Goal: Task Accomplishment & Management: Manage account settings

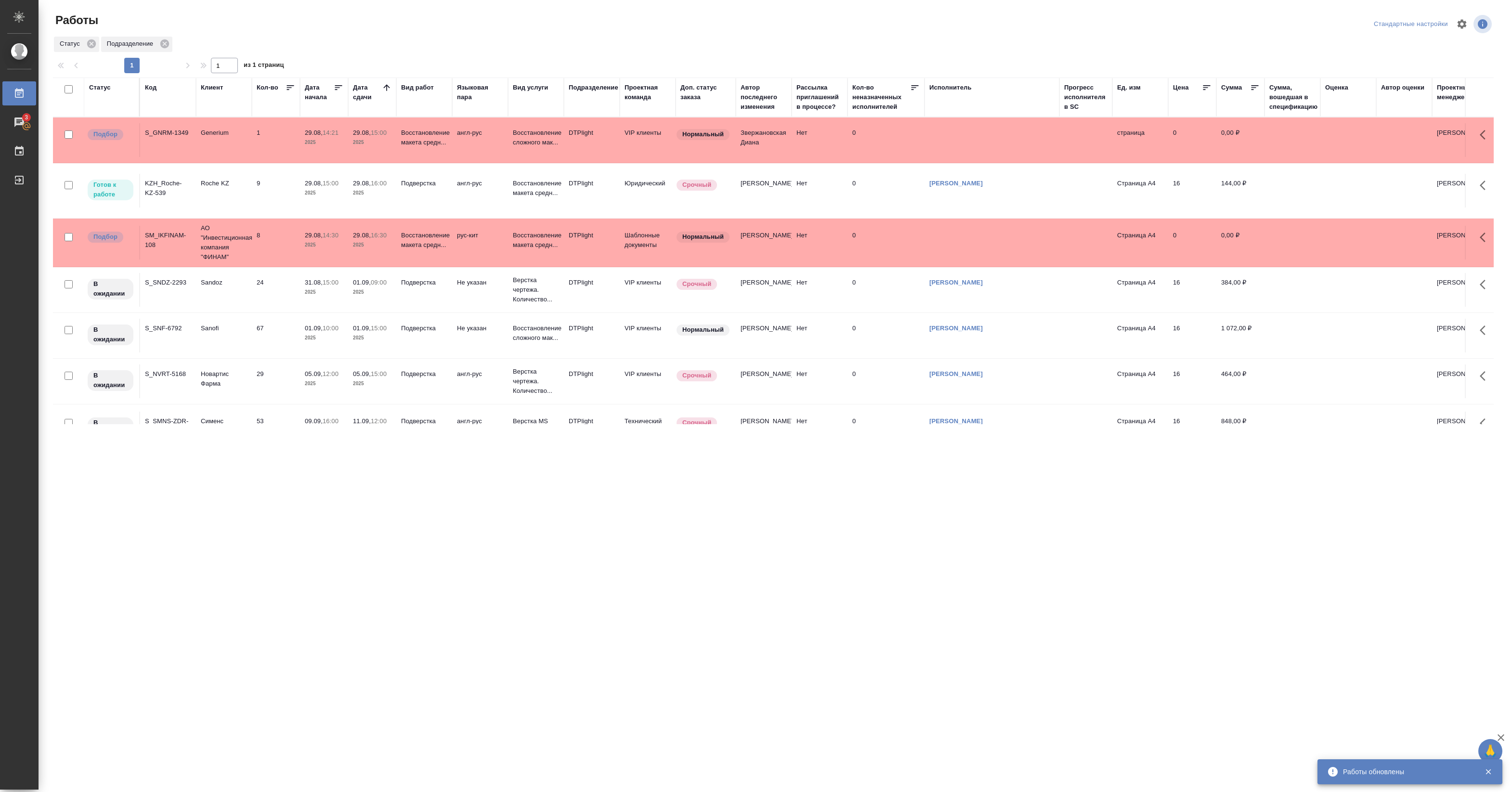
click at [266, 157] on td "9" at bounding box center [276, 140] width 48 height 34
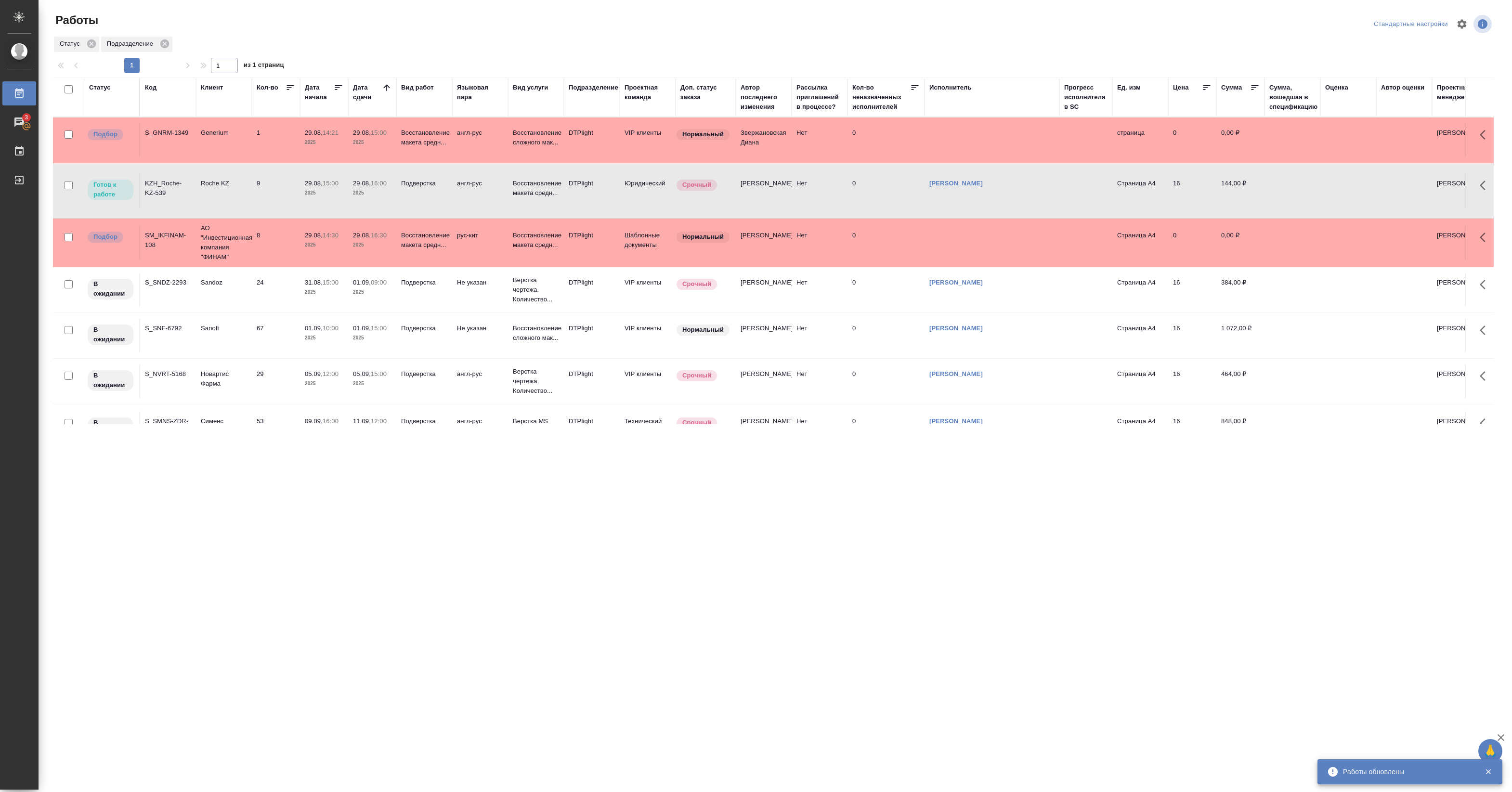
click at [266, 157] on td "9" at bounding box center [276, 140] width 48 height 34
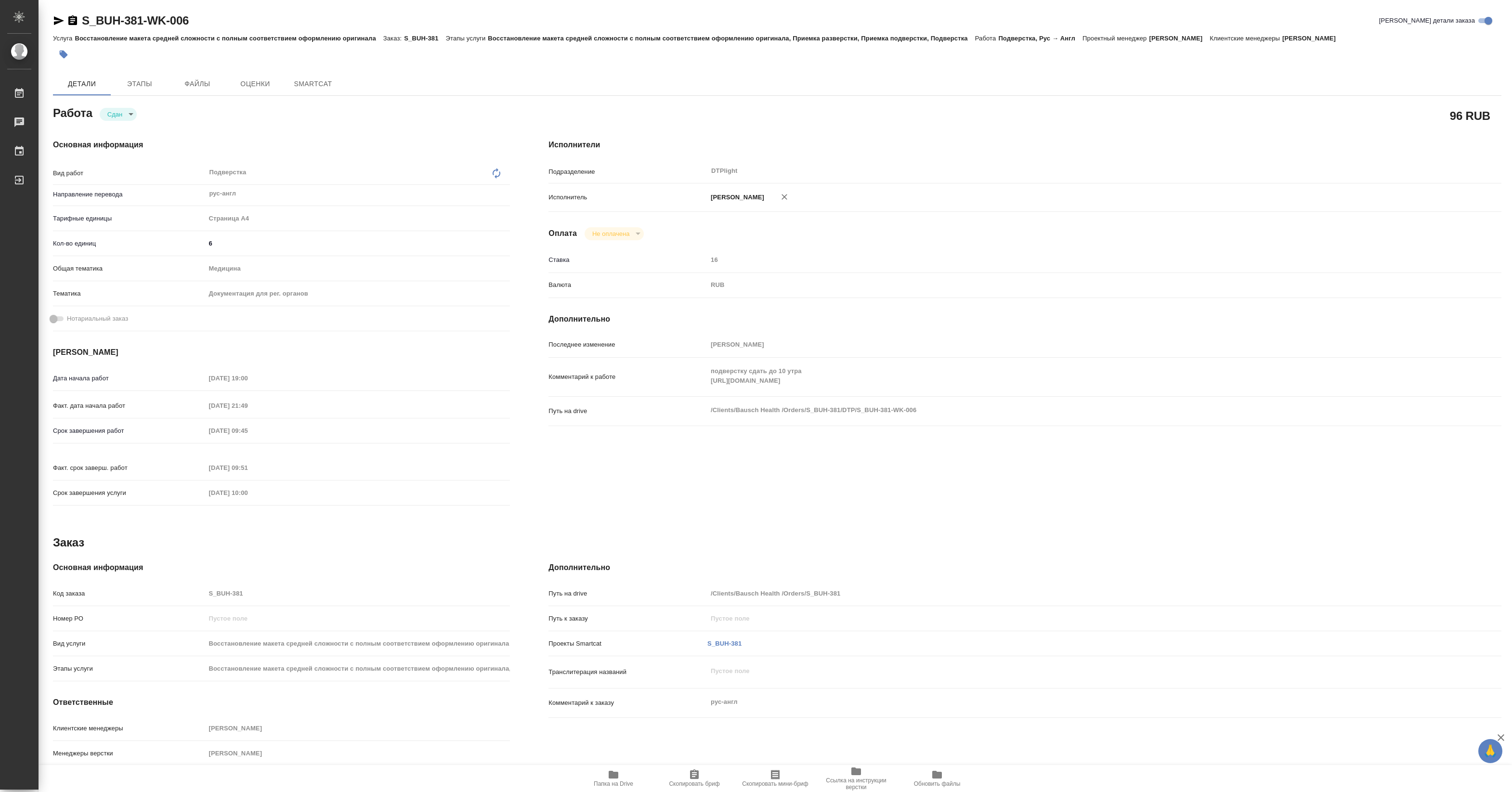
type textarea "x"
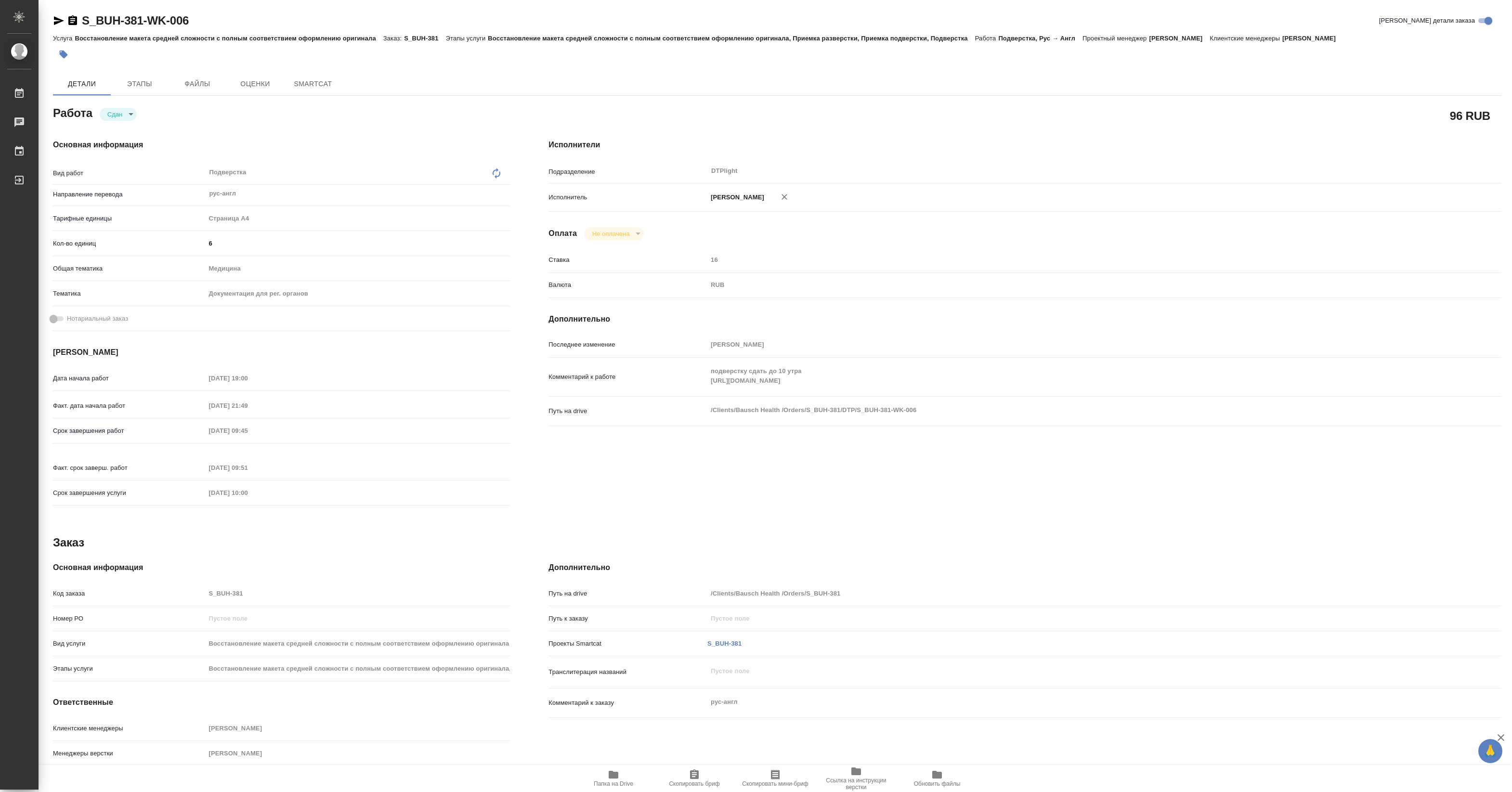
type textarea "x"
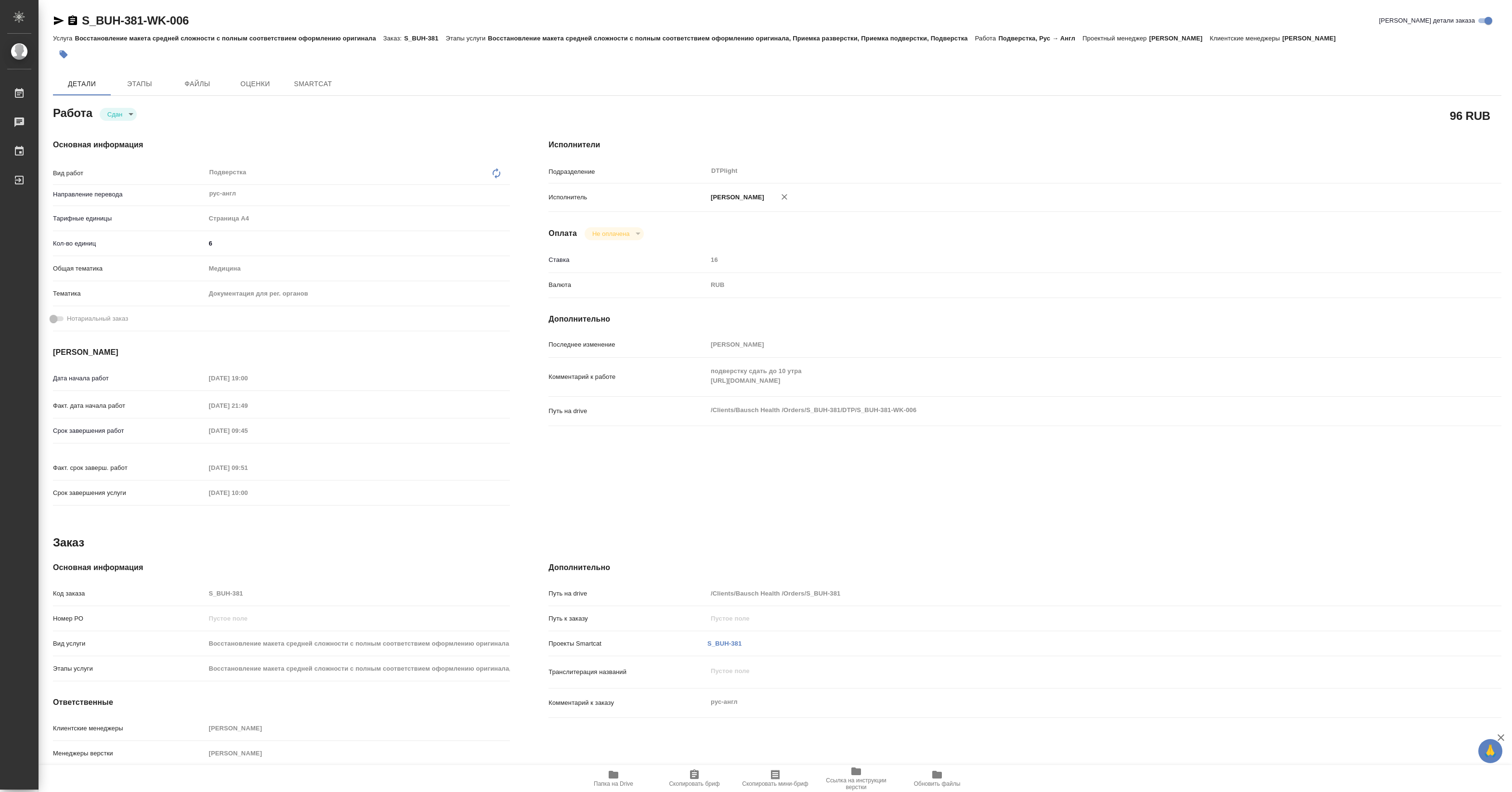
type textarea "x"
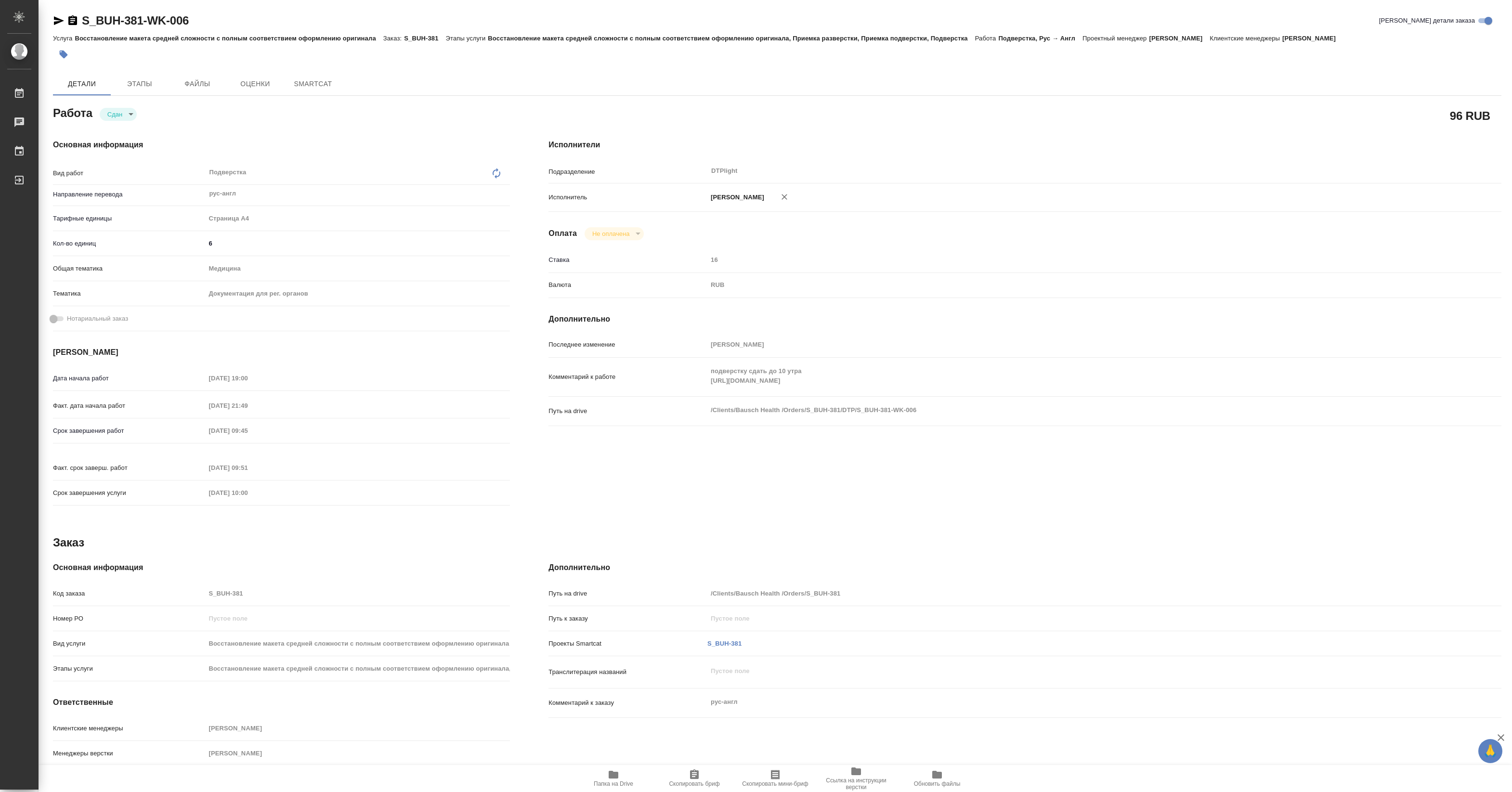
type textarea "x"
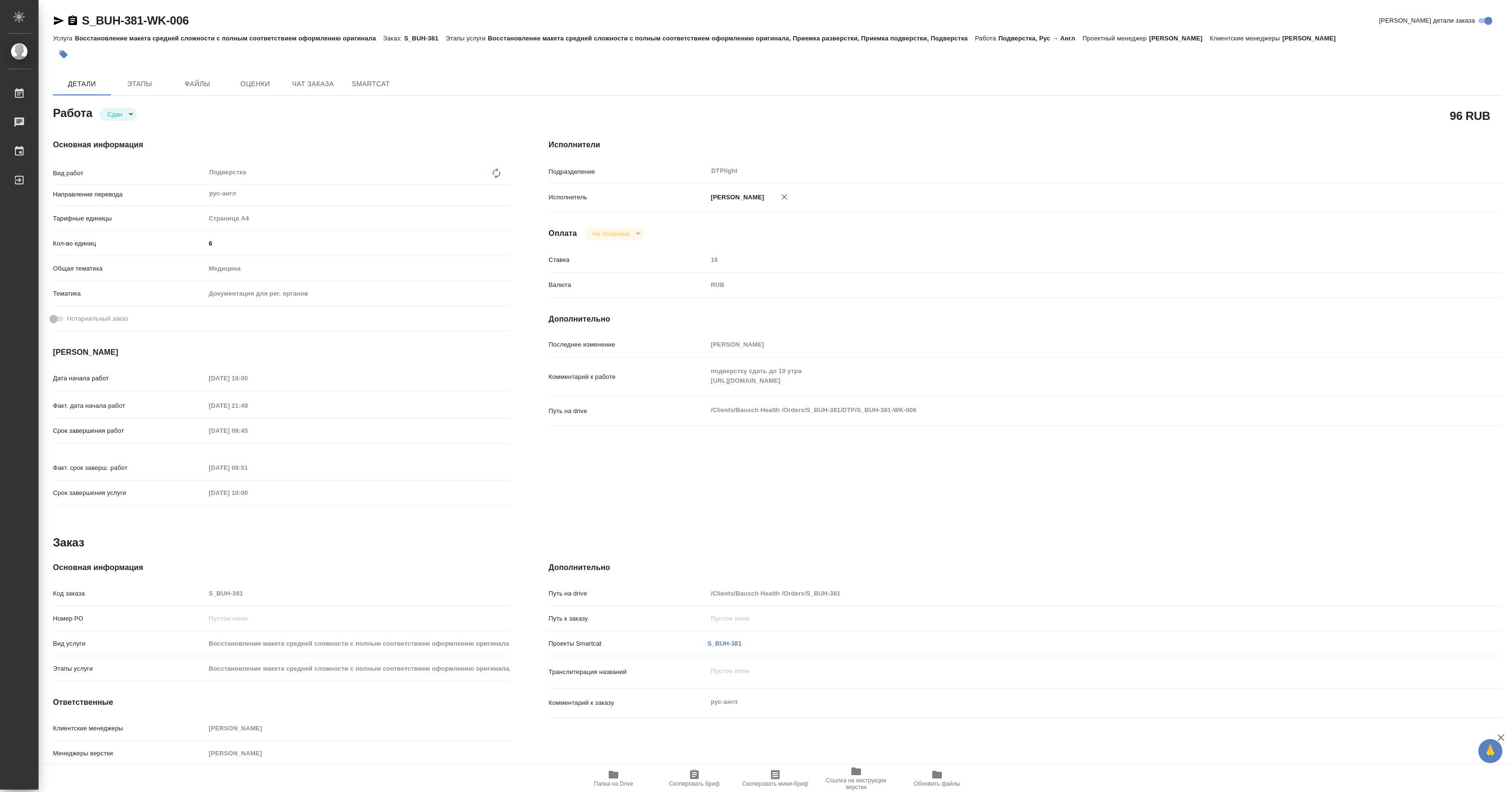
type textarea "x"
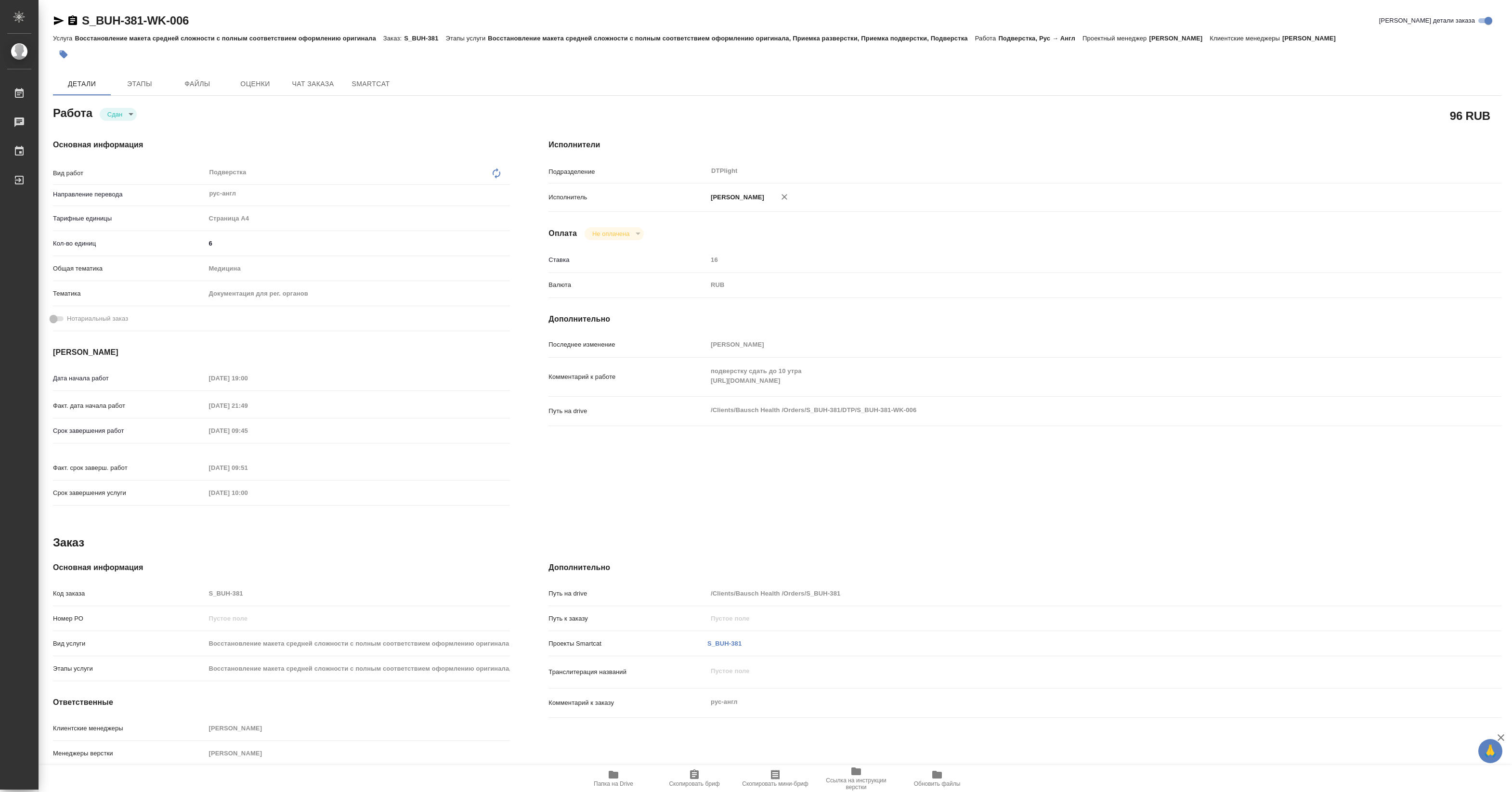
type textarea "x"
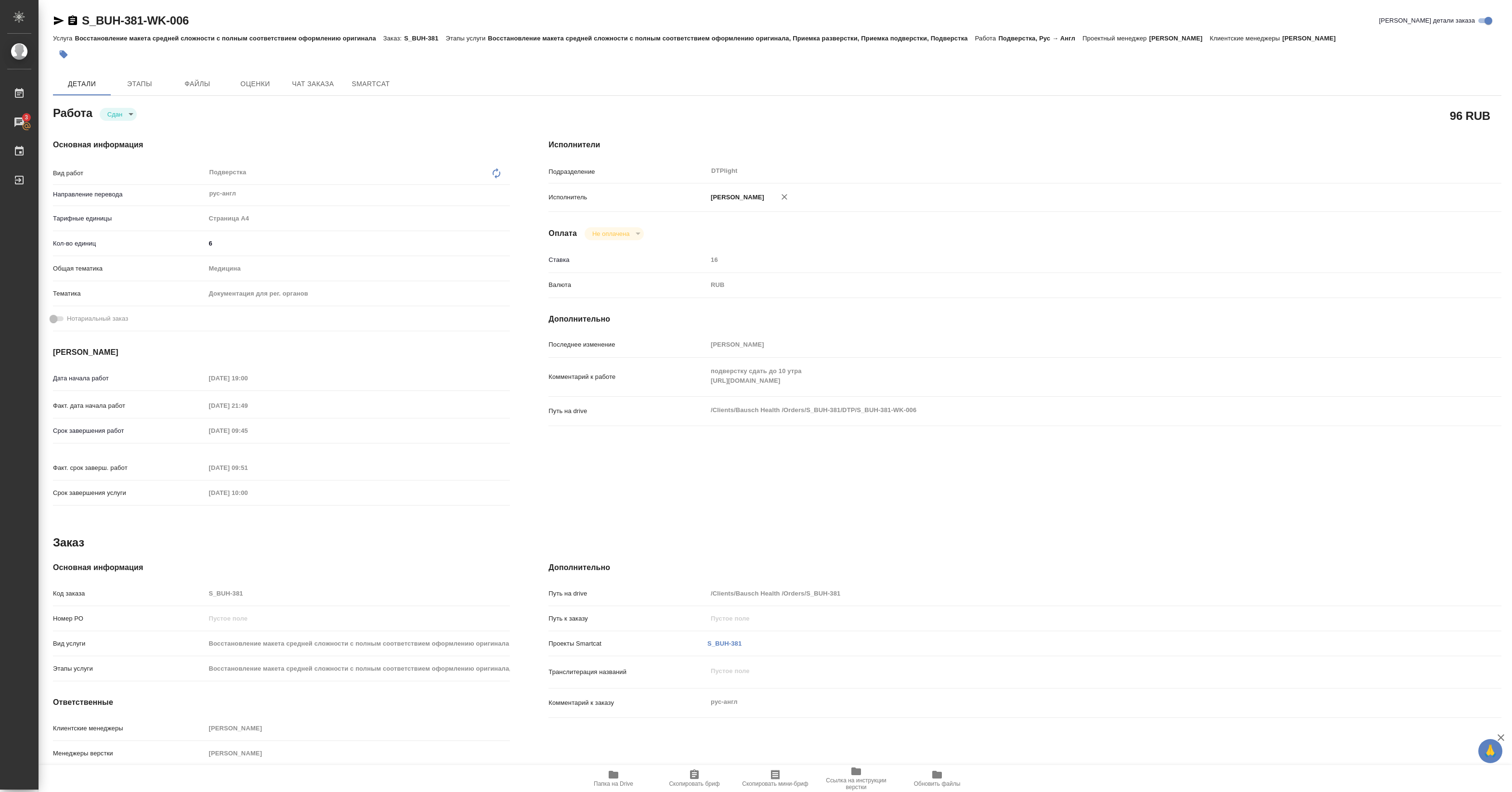
type textarea "x"
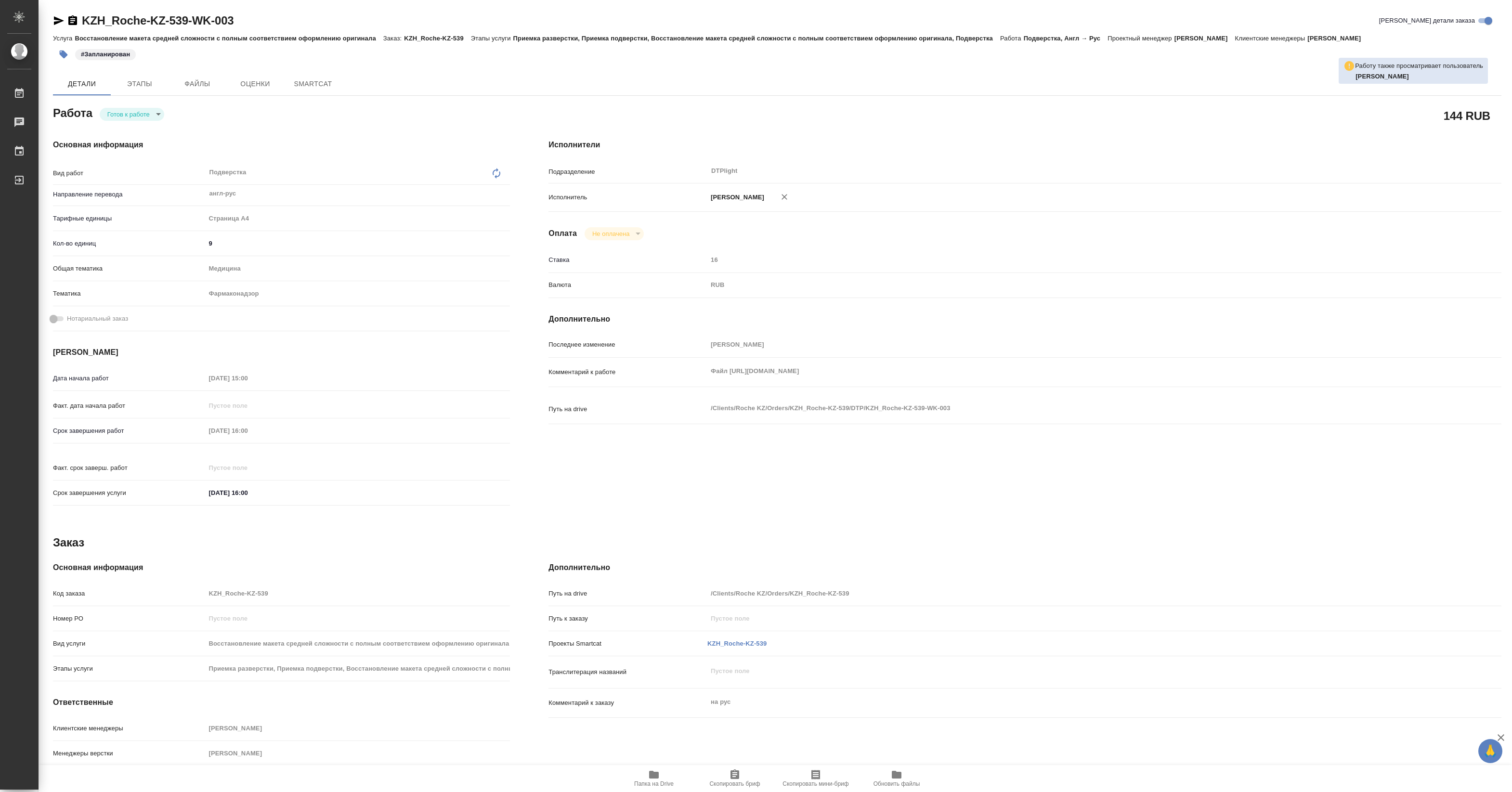
type textarea "x"
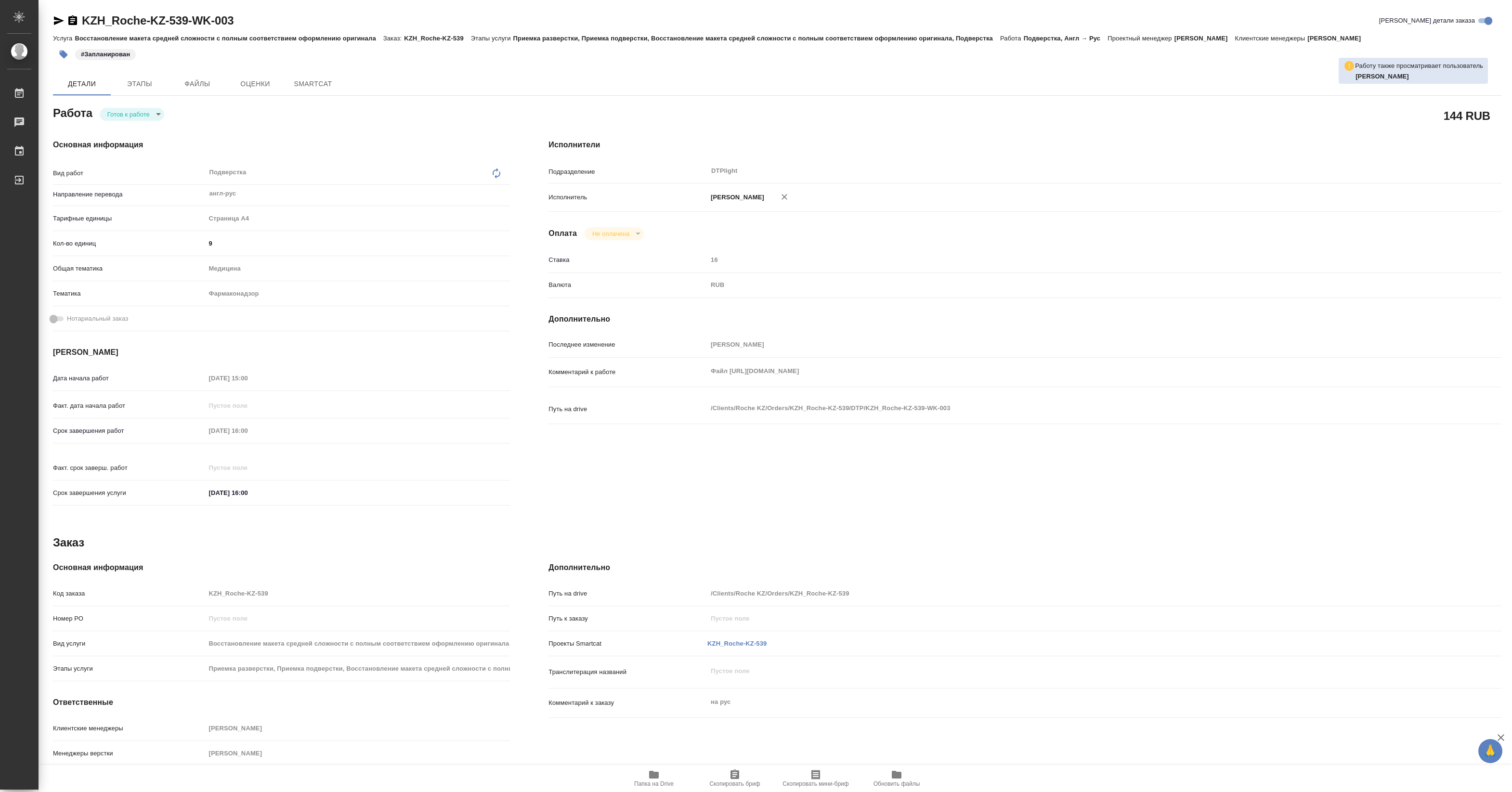
type textarea "x"
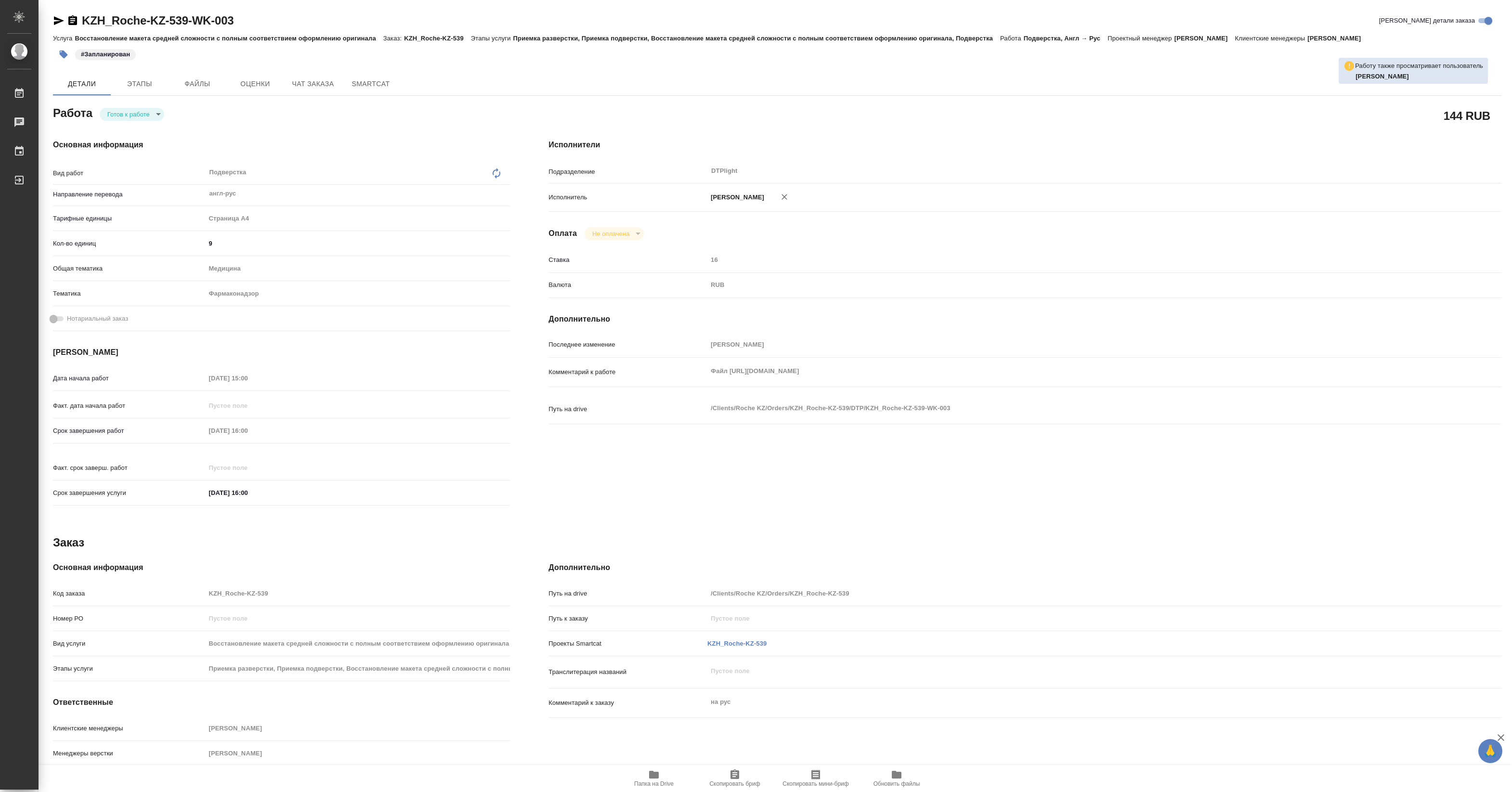
type textarea "x"
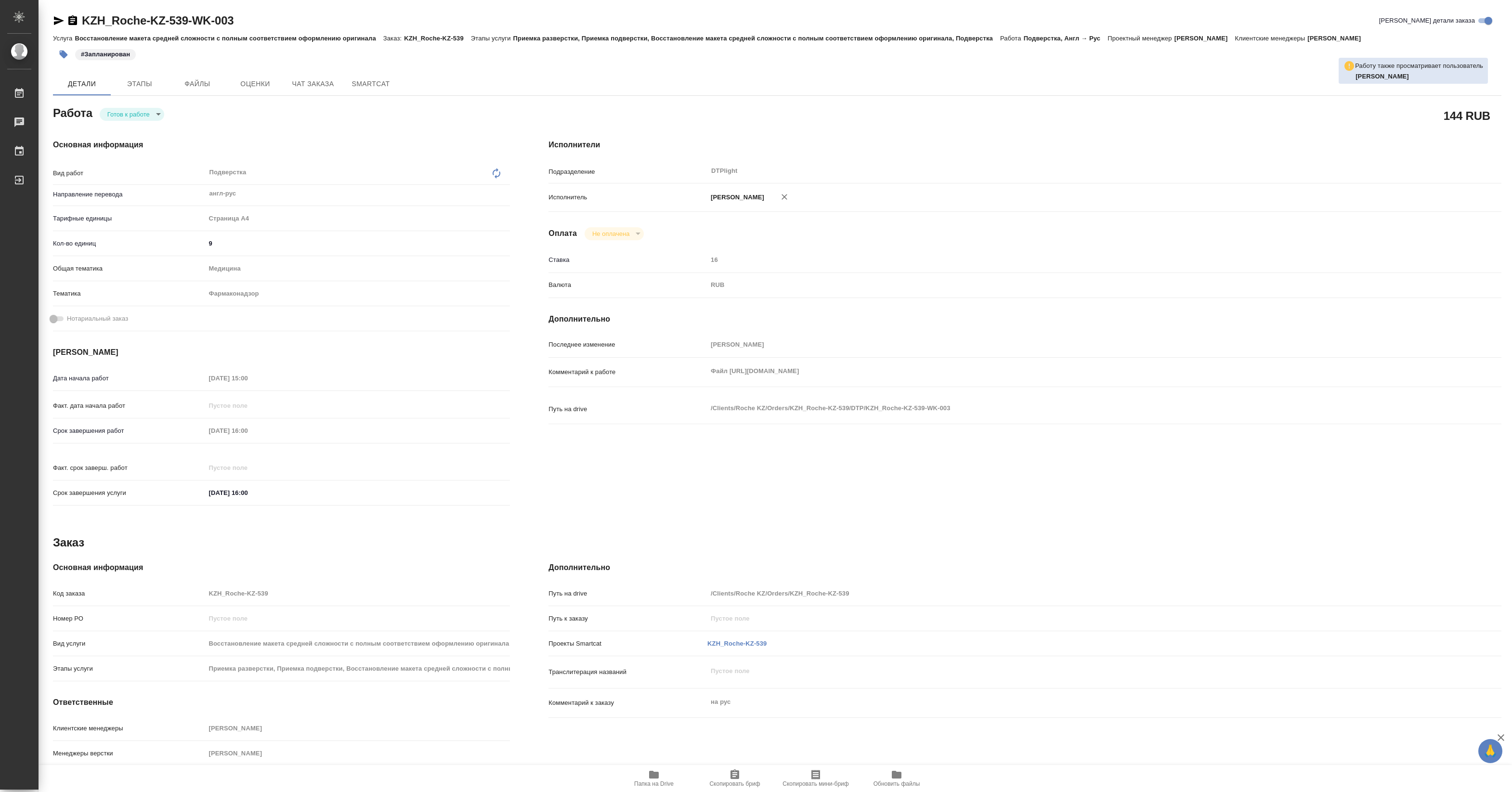
type textarea "x"
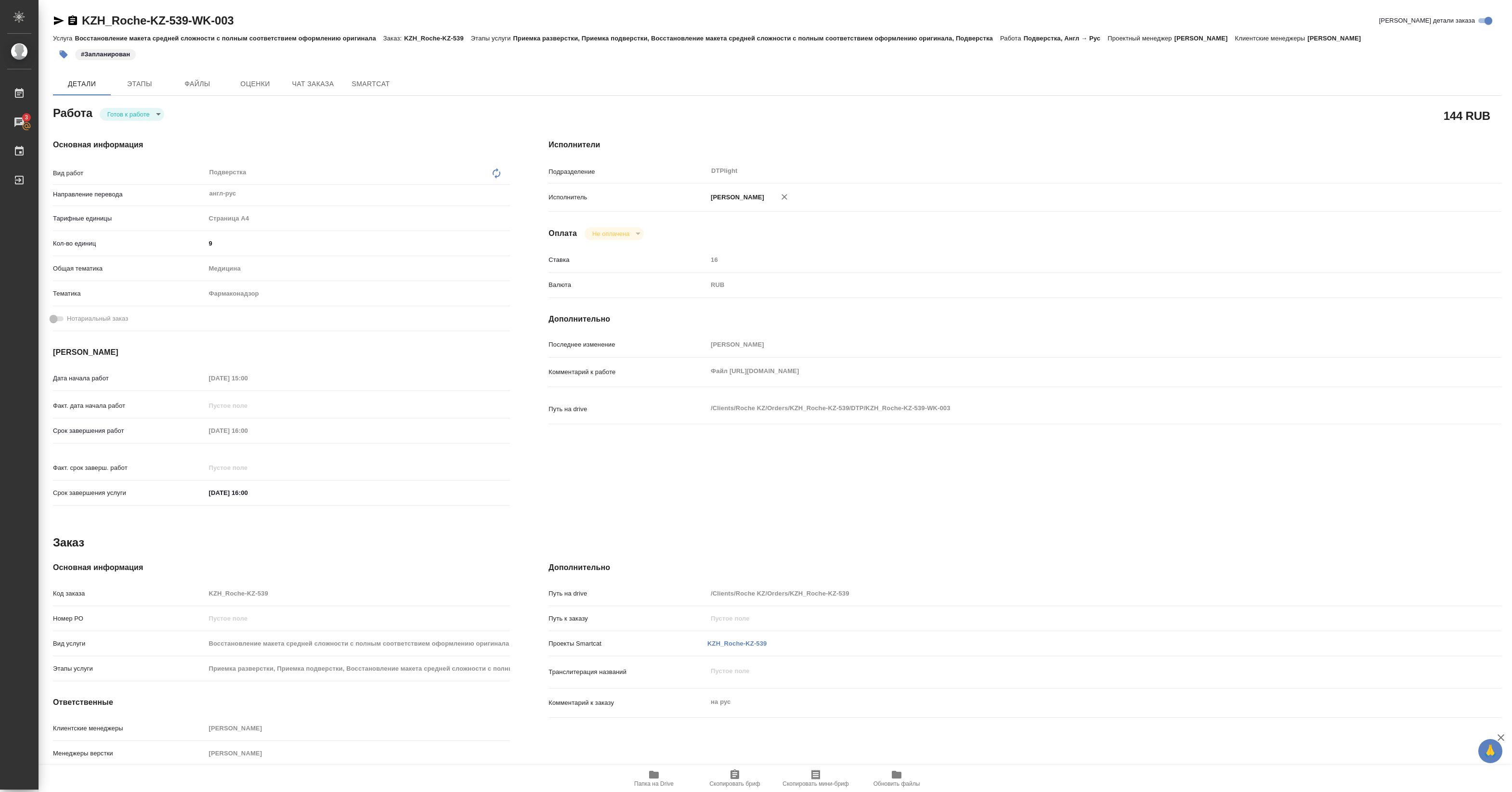
click at [128, 110] on body "🙏 .cls-1 fill:#fff; AWATERA Pankina Anna Работы 3 Чаты График Выйти KZH_Roche-K…" at bounding box center [756, 396] width 1512 height 792
click at [128, 111] on button "В работе" at bounding box center [123, 114] width 32 height 11
type textarea "x"
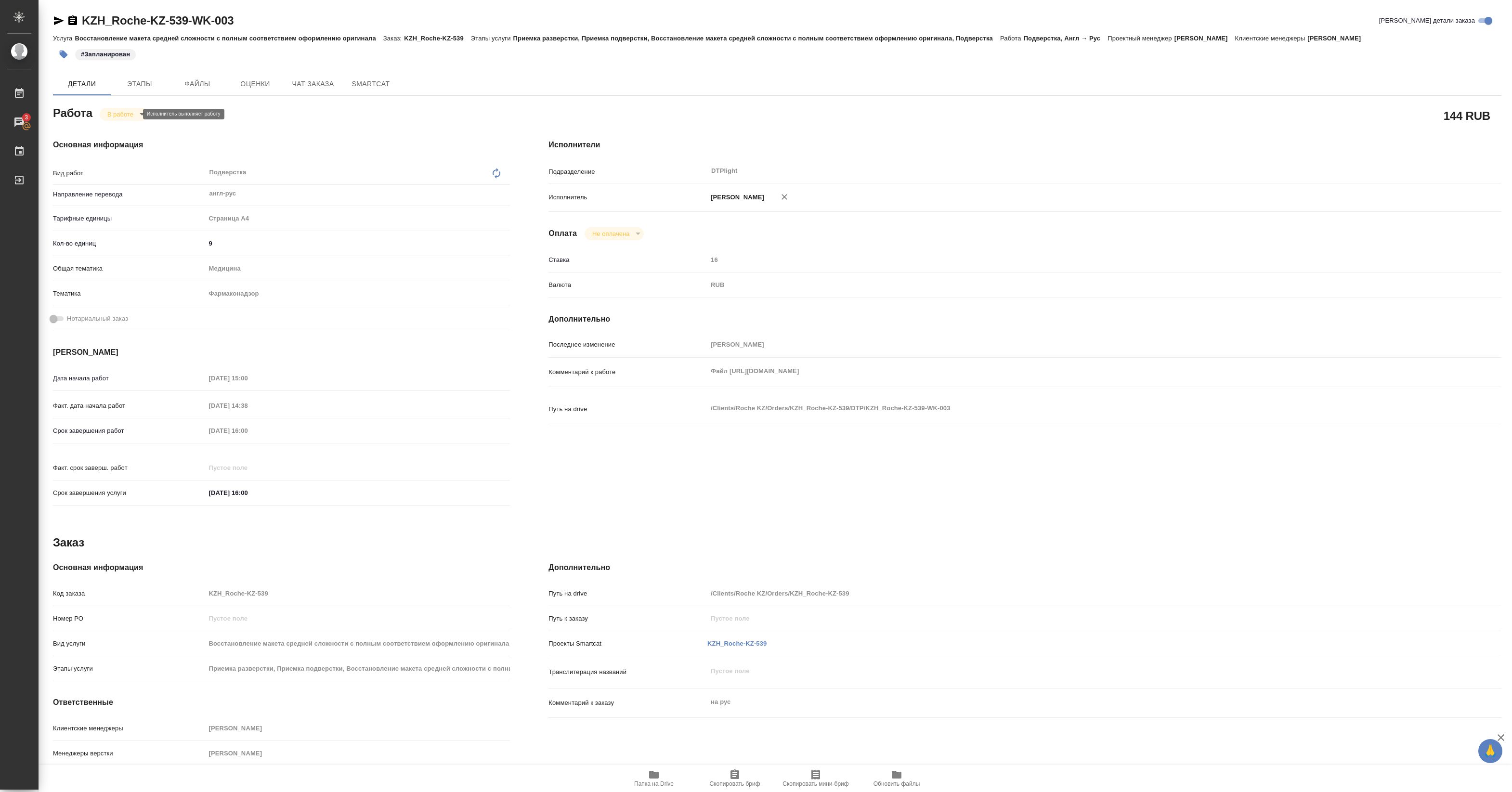
type textarea "x"
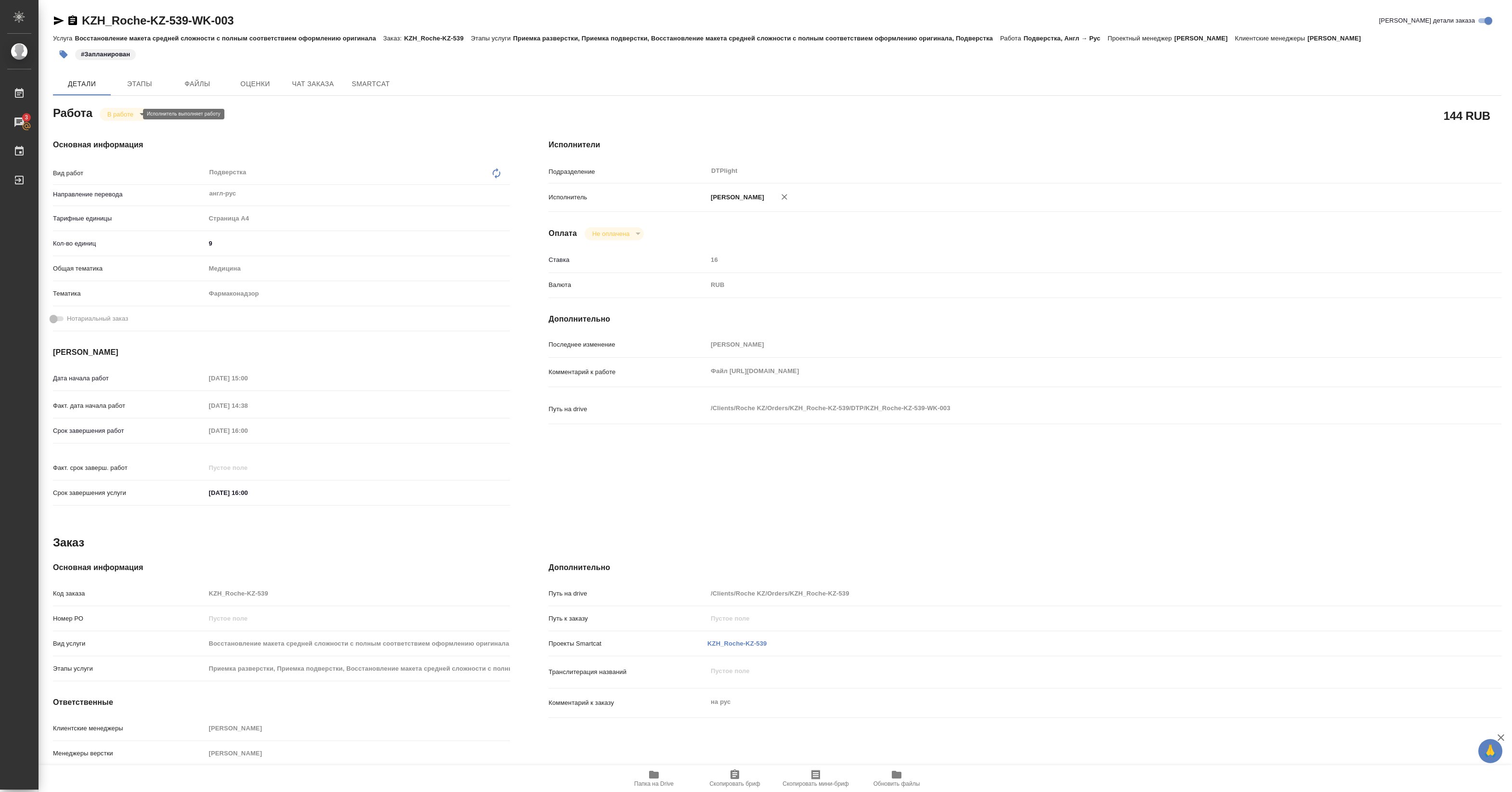
type textarea "x"
click at [877, 399] on div "Комментарий к работе Файл https://drive.awatera.com/s/W6Kmxyy5Wst8ncr x" at bounding box center [1025, 379] width 953 height 37
click at [662, 780] on span "Папка на Drive" at bounding box center [653, 783] width 39 height 7
click at [673, 781] on span "Папка на Drive" at bounding box center [653, 777] width 70 height 18
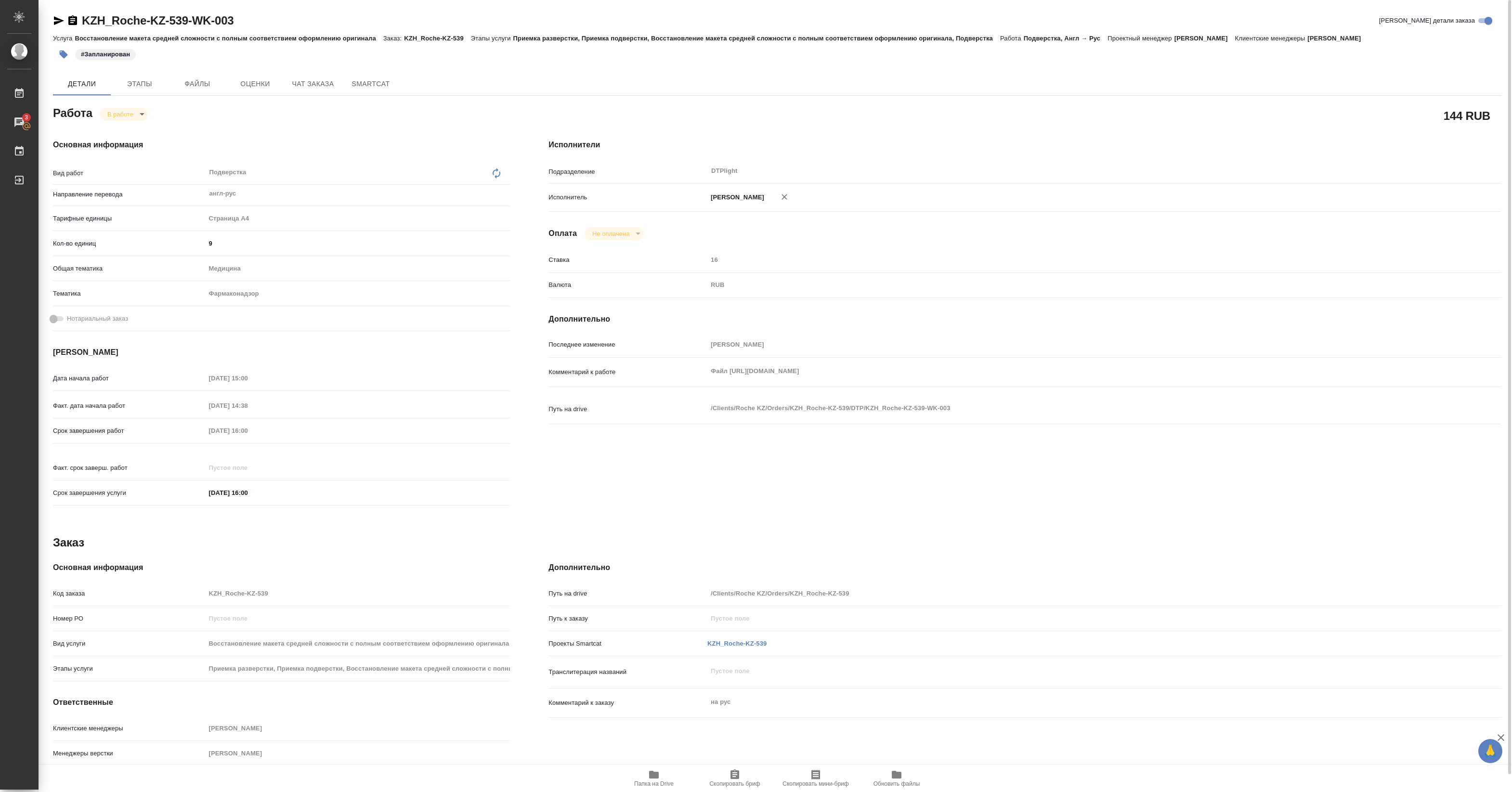
click at [124, 110] on body "🙏 .cls-1 fill:#fff; AWATERA Pankina Anna Работы 3 Чаты График Выйти KZH_Roche-K…" at bounding box center [756, 396] width 1512 height 792
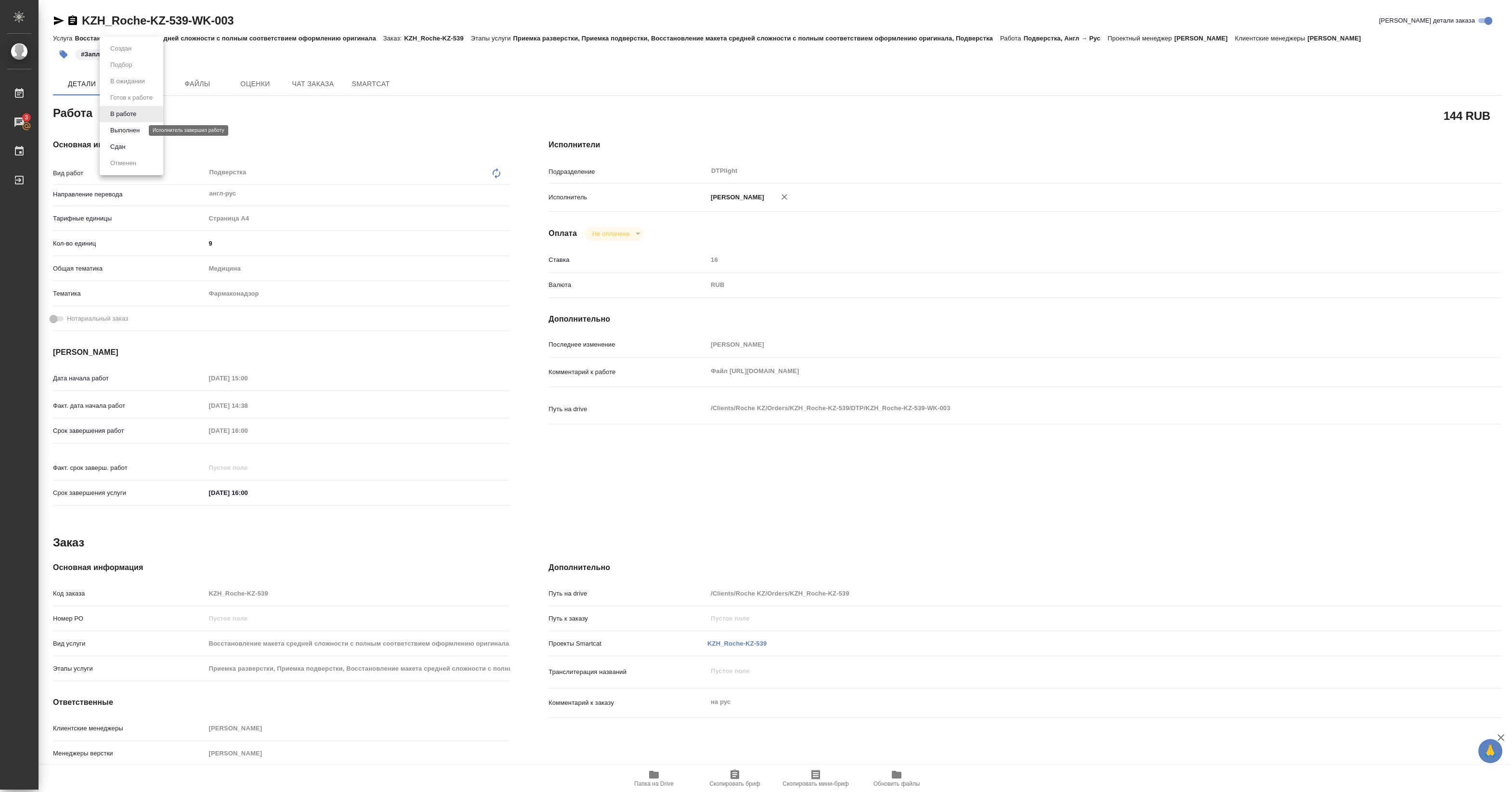
click at [122, 129] on button "Выполнен" at bounding box center [124, 130] width 35 height 11
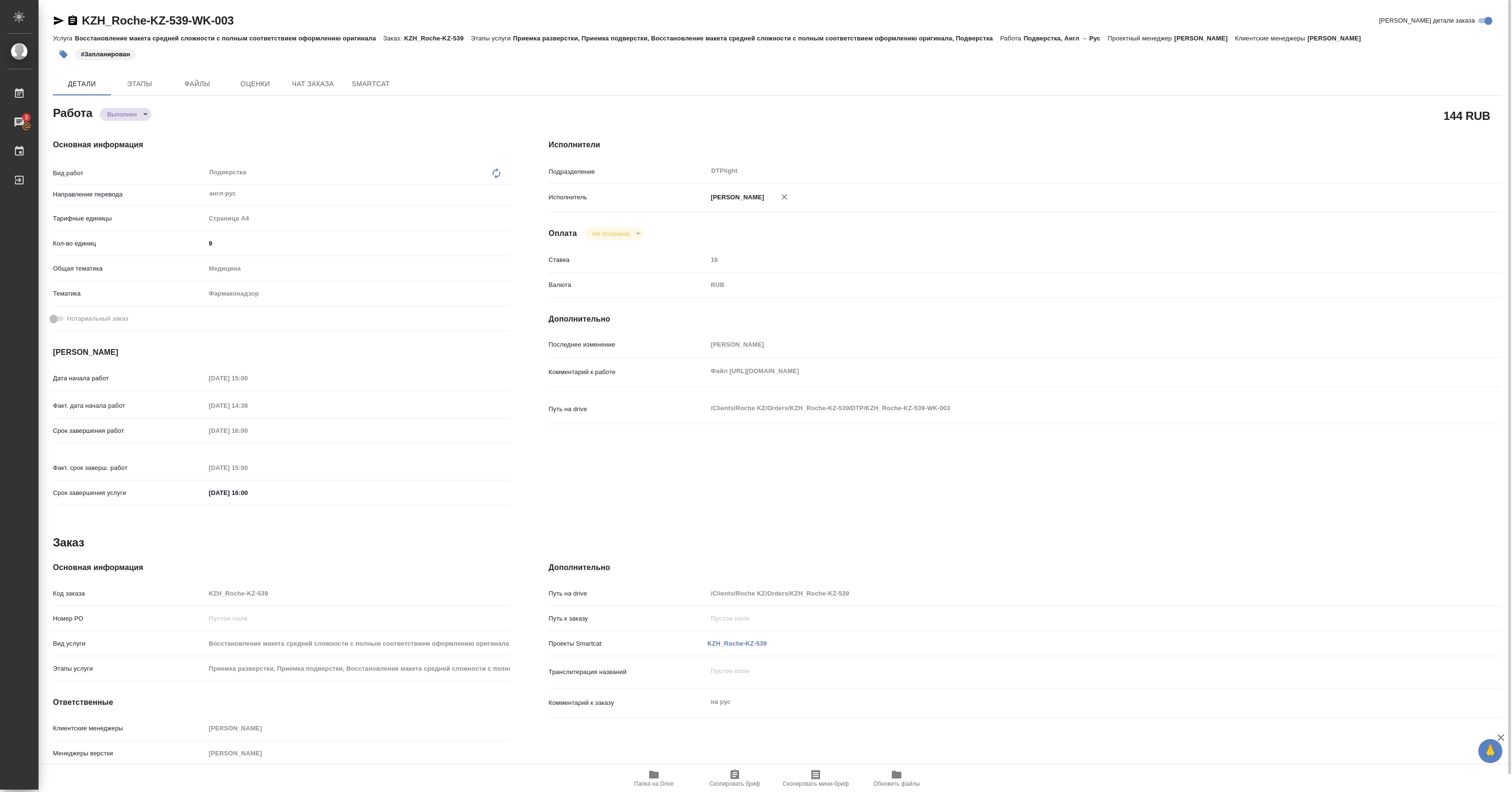
type textarea "x"
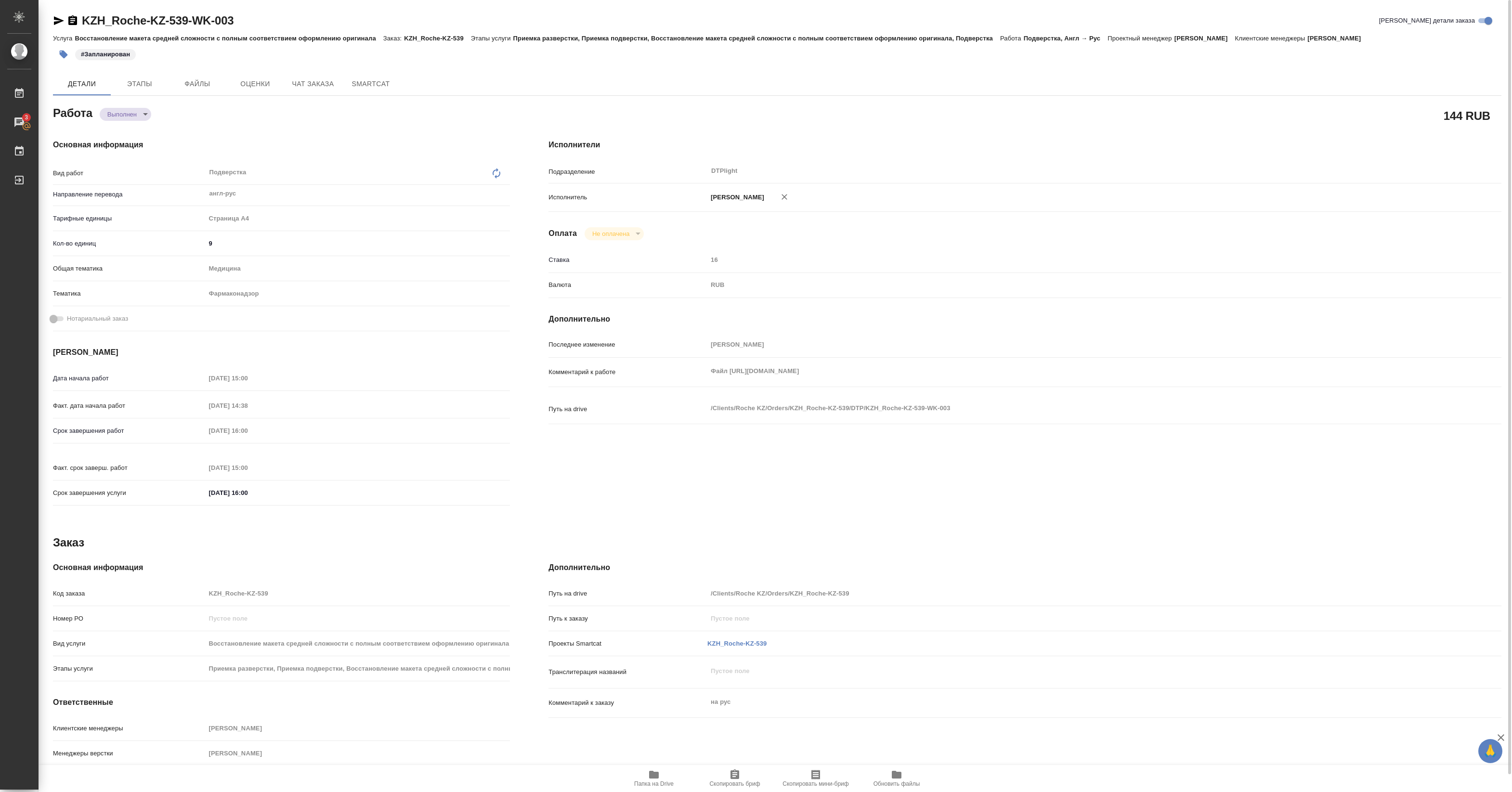
type textarea "x"
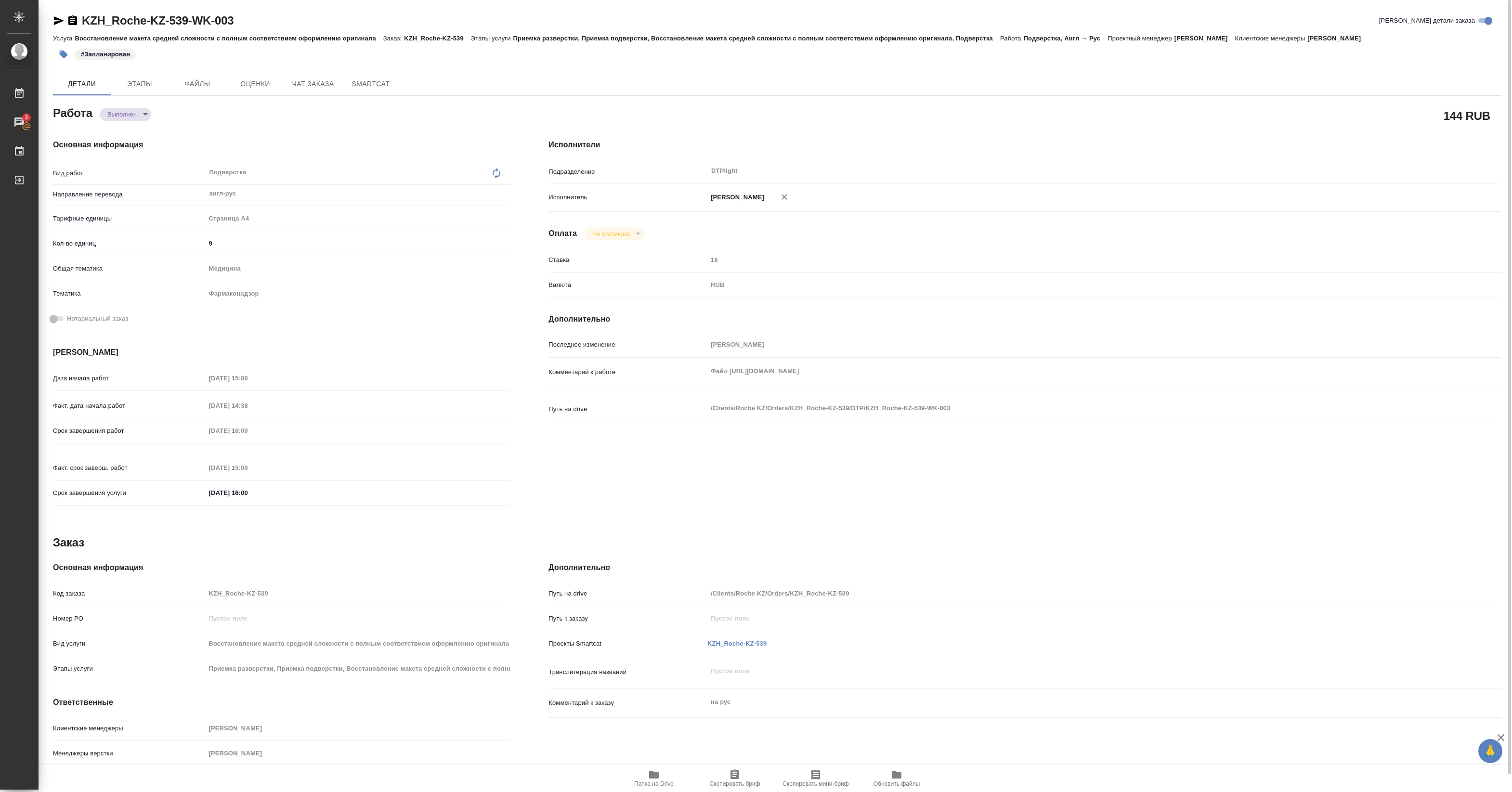
type textarea "x"
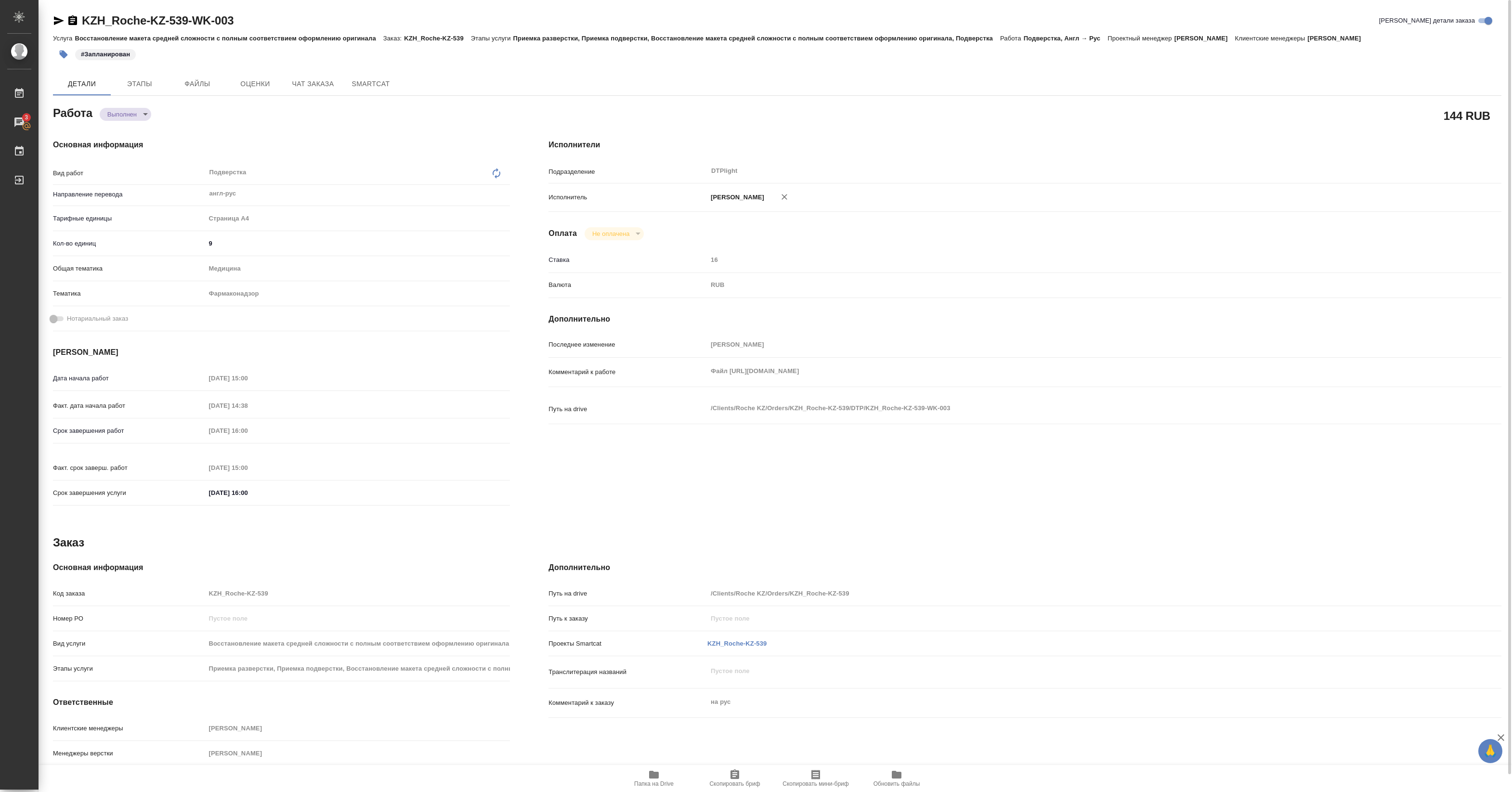
type textarea "x"
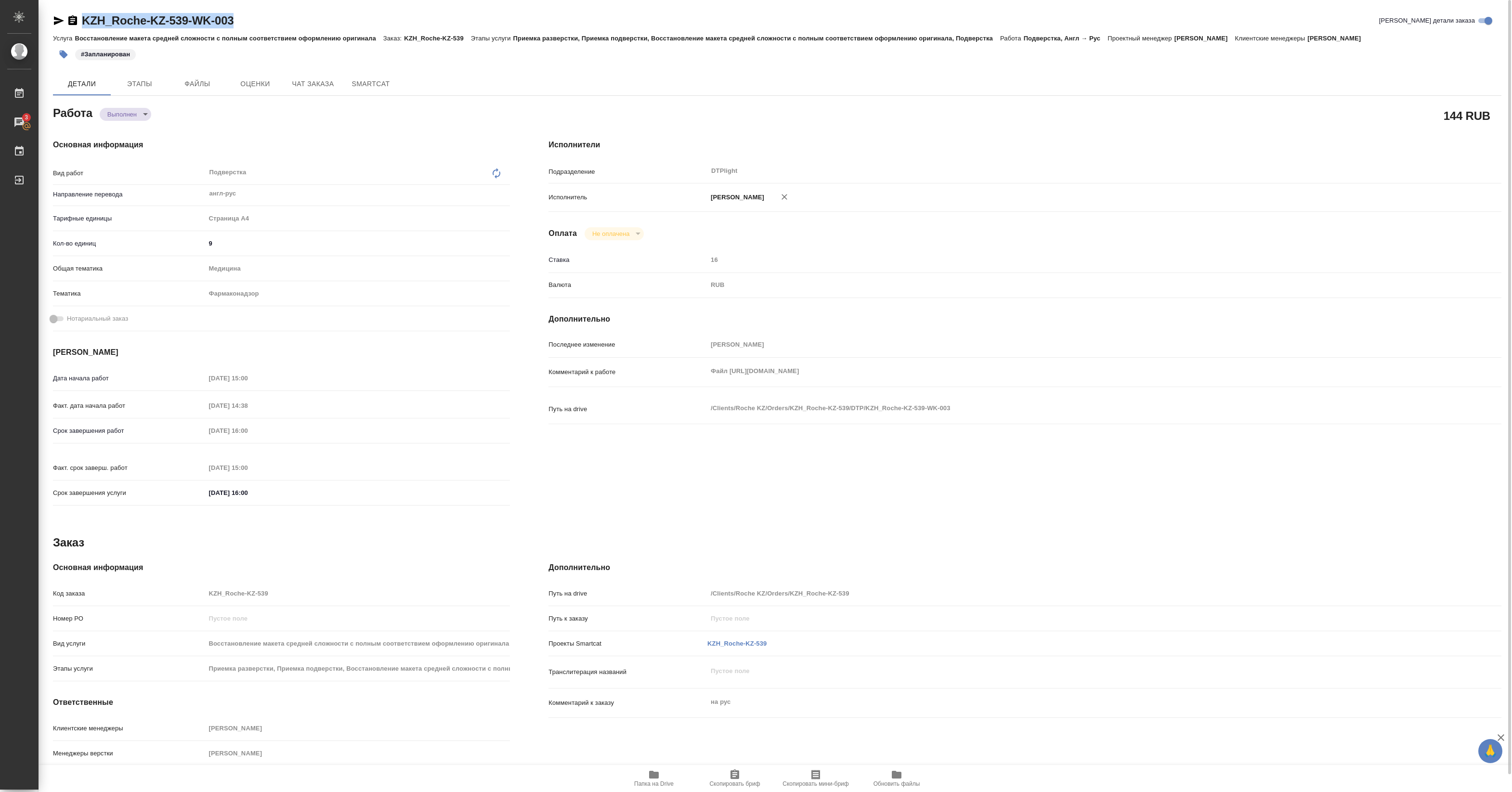
drag, startPoint x: 79, startPoint y: 30, endPoint x: 253, endPoint y: 18, distance: 174.4
click at [253, 18] on div "KZH_Roche-KZ-539-WK-003 Кратко детали заказа" at bounding box center [777, 23] width 1448 height 20
copy link "KZH_Roche-KZ-539-WK-003"
type textarea "x"
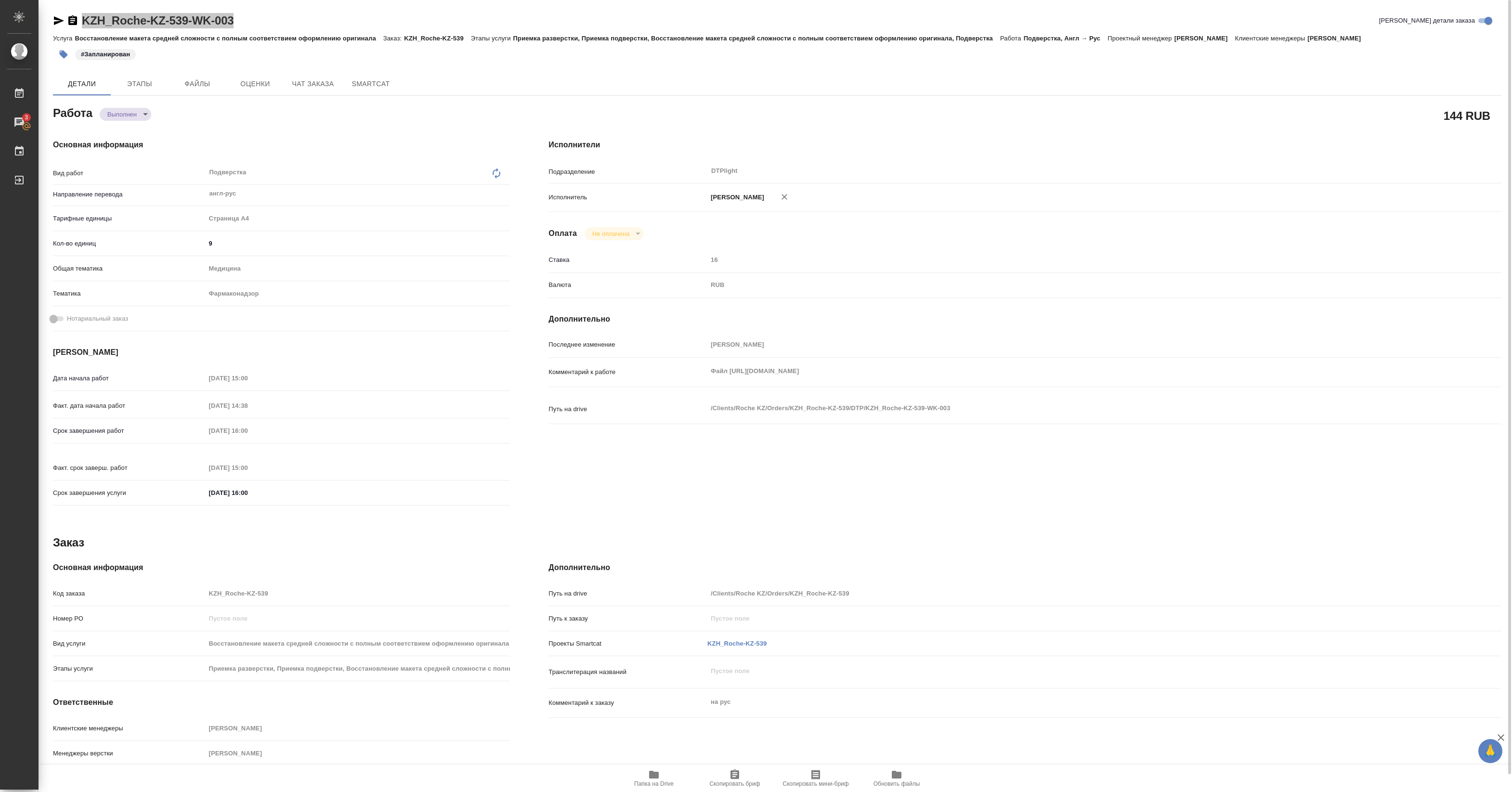
type textarea "x"
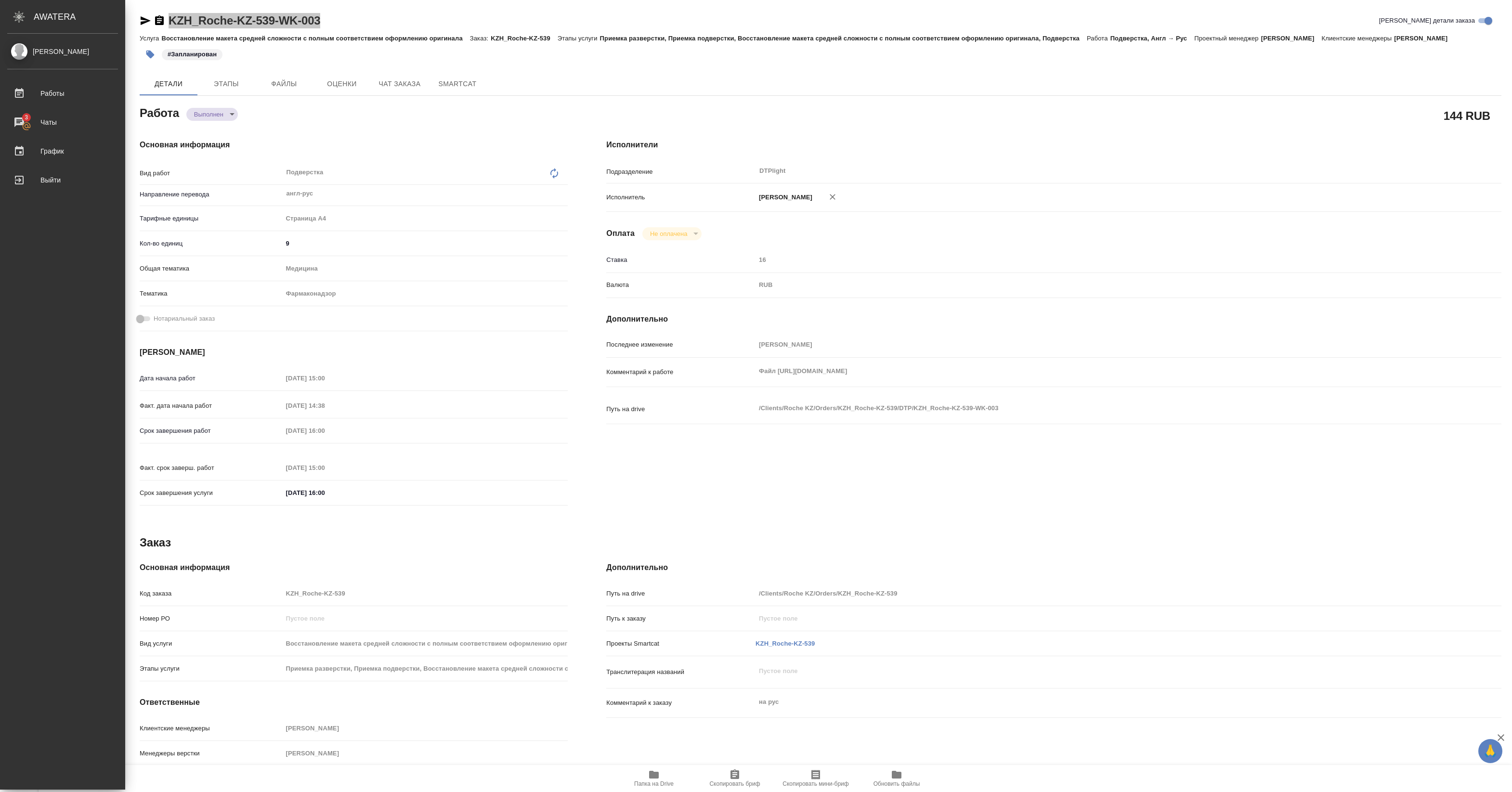
type textarea "x"
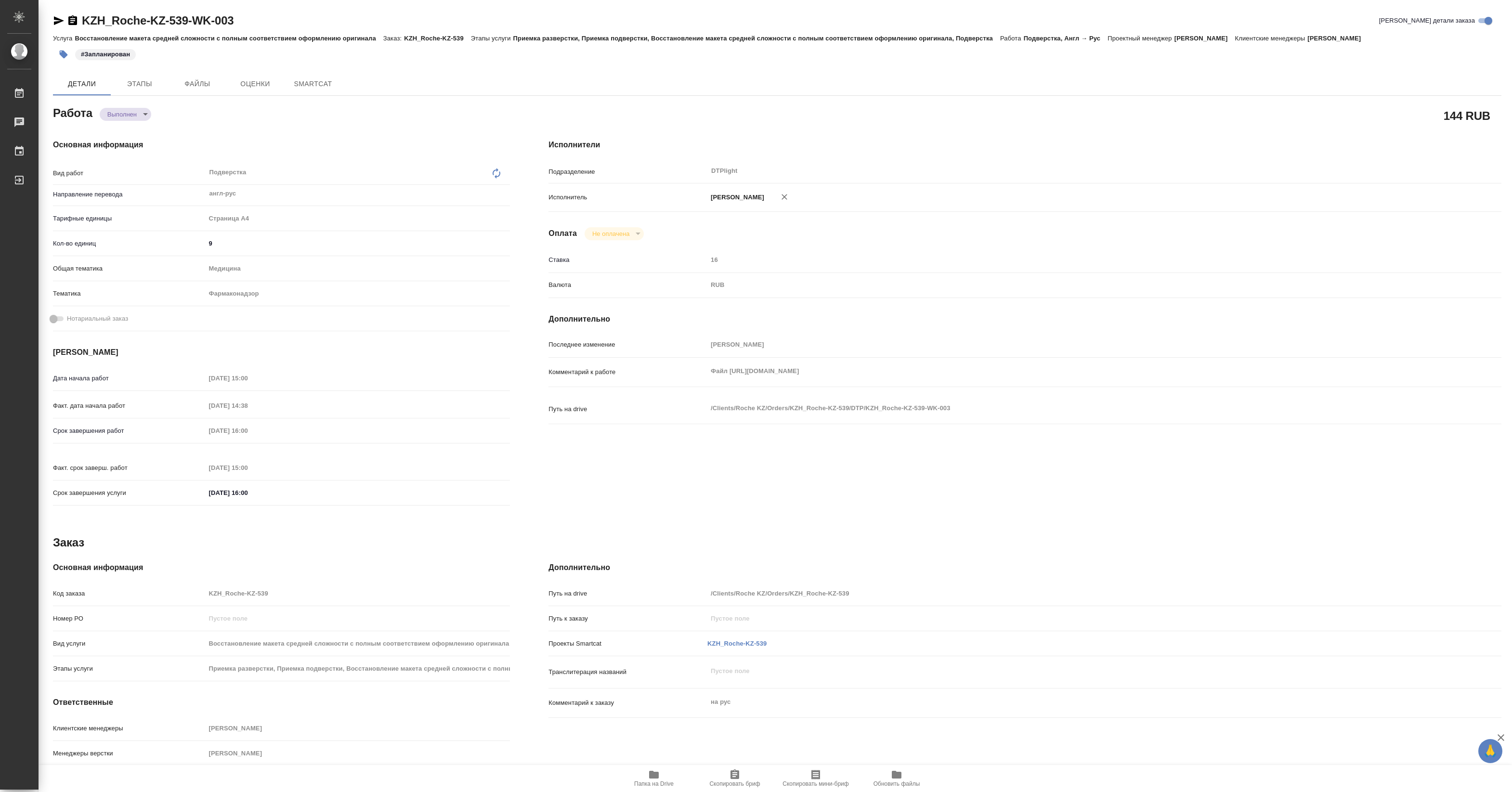
type textarea "x"
